Goal: Transaction & Acquisition: Subscribe to service/newsletter

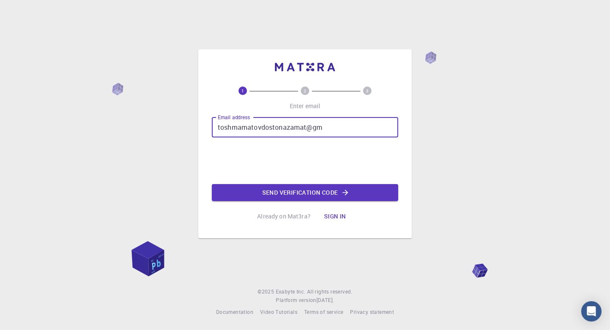
type input "[EMAIL_ADDRESS][DOMAIN_NAME]"
click at [307, 191] on button "Send verification code" at bounding box center [305, 192] width 186 height 17
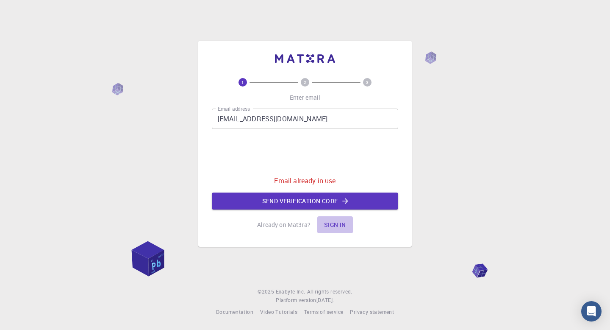
click at [344, 224] on button "Sign in" at bounding box center [335, 224] width 36 height 17
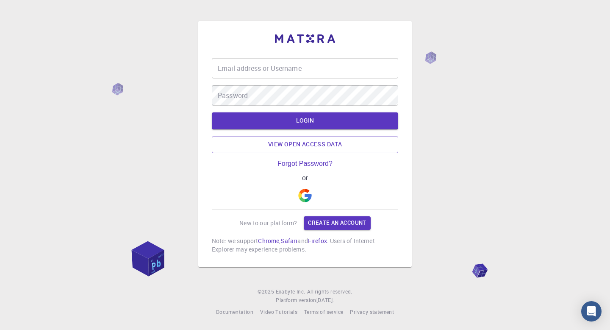
click at [306, 195] on img "button" at bounding box center [305, 196] width 14 height 14
